Goal: Find contact information: Find contact information

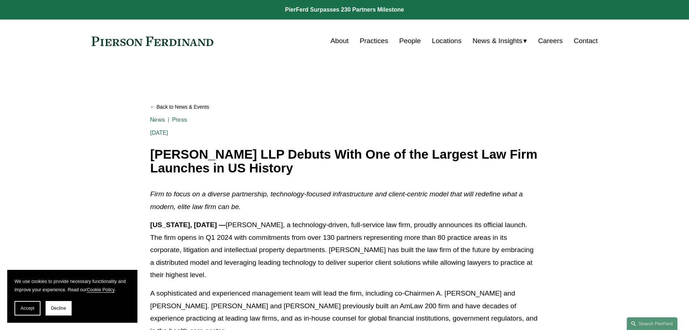
click at [550, 36] on link "Careers" at bounding box center [550, 41] width 25 height 14
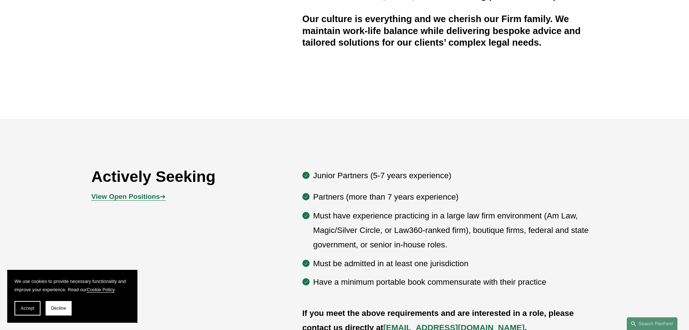
scroll to position [362, 0]
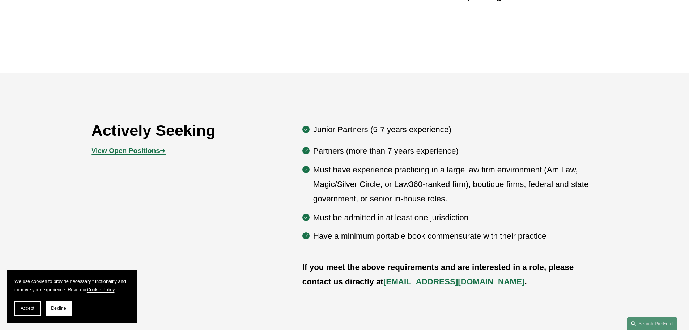
click at [161, 152] on span "View Open Positions ➔" at bounding box center [129, 151] width 74 height 8
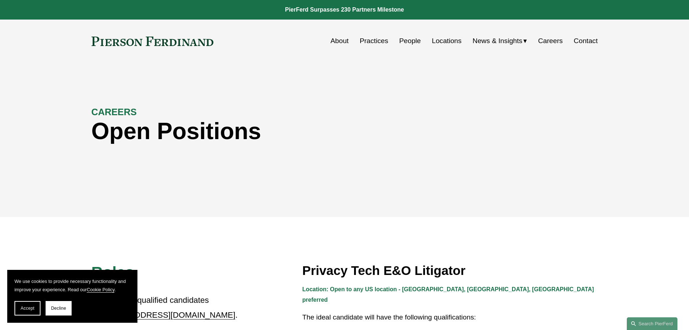
click at [405, 39] on link "People" at bounding box center [410, 41] width 22 height 14
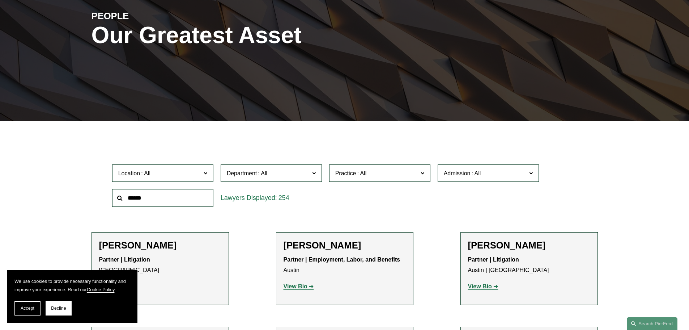
scroll to position [145, 0]
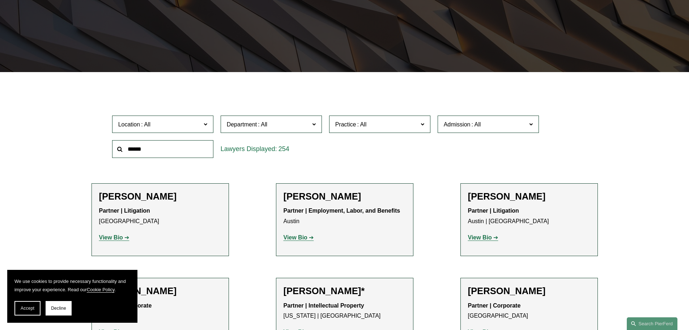
click at [131, 125] on span "Location" at bounding box center [129, 124] width 22 height 6
click at [0, 0] on link "Atlanta" at bounding box center [0, 0] width 0 height 0
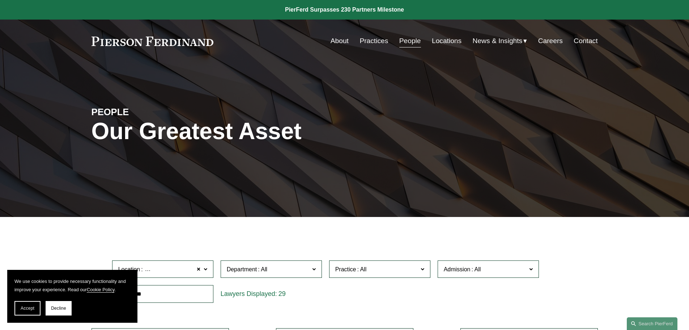
click at [551, 41] on link "Careers" at bounding box center [550, 41] width 25 height 14
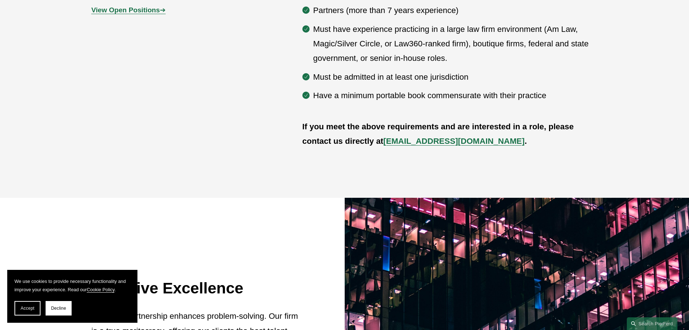
scroll to position [398, 0]
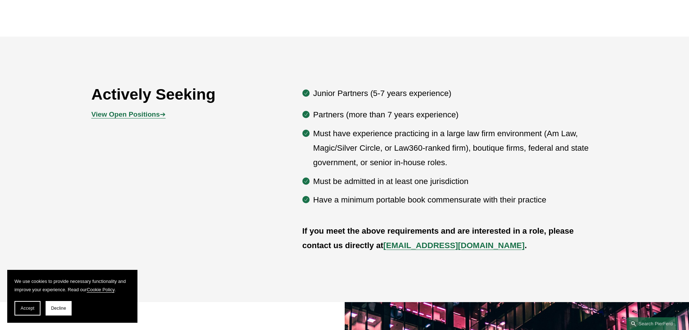
click at [412, 248] on strong "[EMAIL_ADDRESS][DOMAIN_NAME]" at bounding box center [453, 245] width 141 height 9
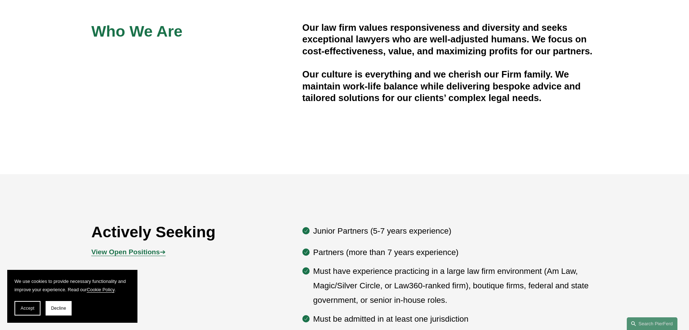
scroll to position [145, 0]
